Goal: Task Accomplishment & Management: Use online tool/utility

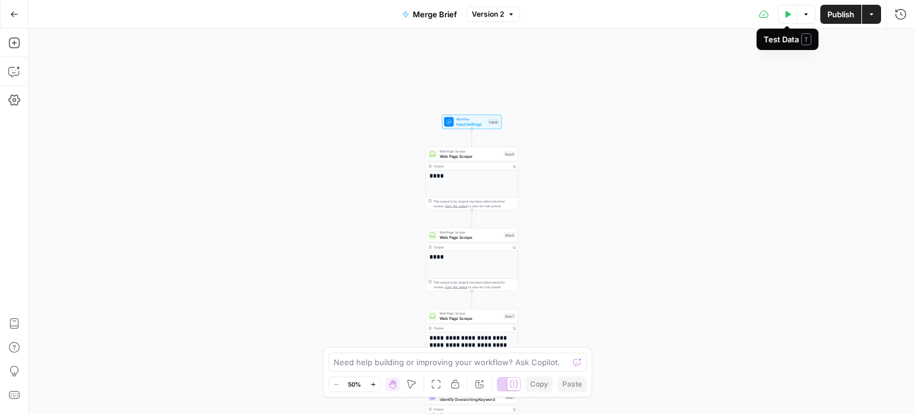
click at [785, 11] on button "Test Data" at bounding box center [787, 14] width 19 height 19
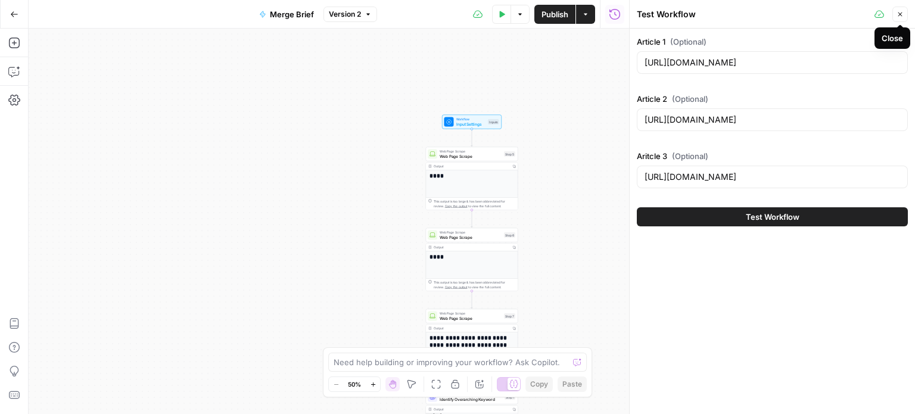
click at [894, 11] on button "Close" at bounding box center [900, 14] width 15 height 15
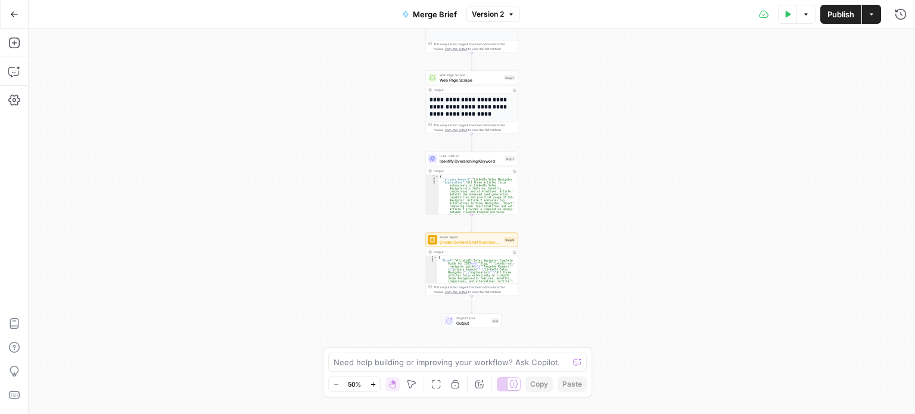
click at [512, 15] on icon "button" at bounding box center [511, 14] width 7 height 7
drag, startPoint x: 709, startPoint y: 188, endPoint x: 696, endPoint y: 181, distance: 15.2
click at [710, 194] on div "**********" at bounding box center [472, 222] width 887 height 386
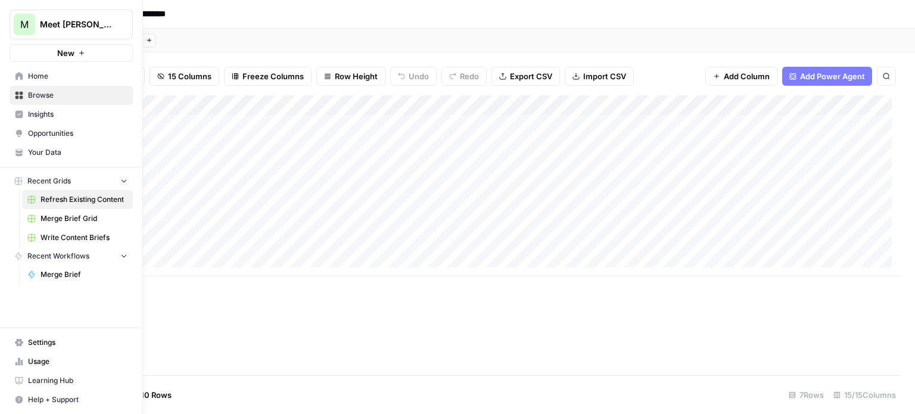
click at [39, 359] on span "Usage" at bounding box center [78, 361] width 100 height 11
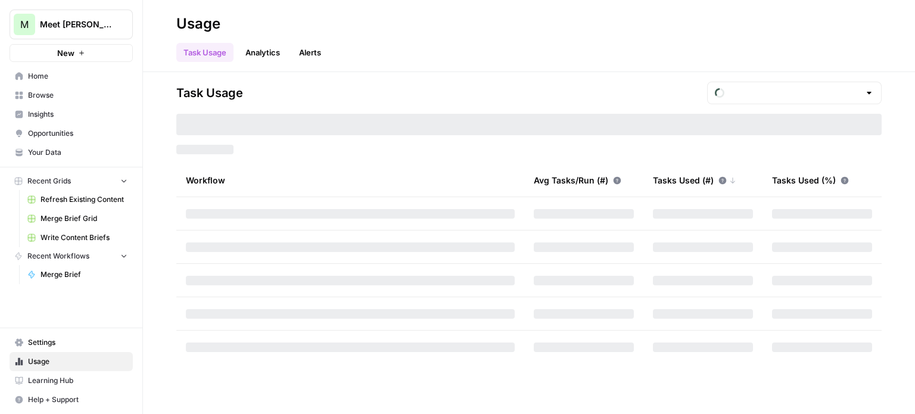
type input "October Included Tasks"
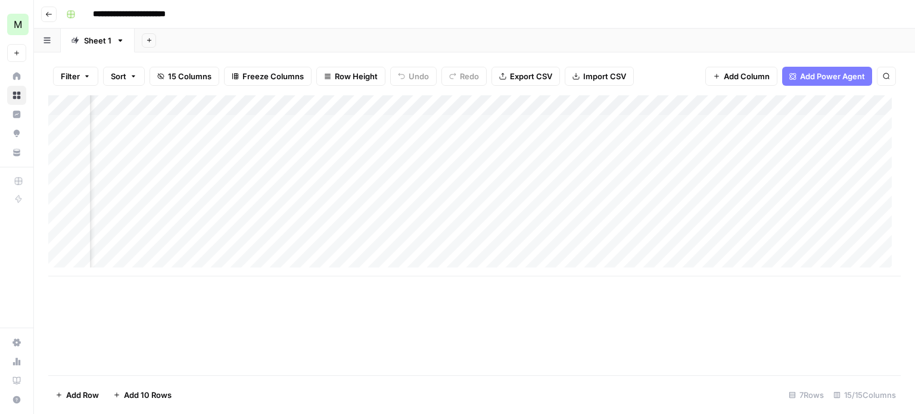
scroll to position [0, 288]
